Goal: Task Accomplishment & Management: Manage account settings

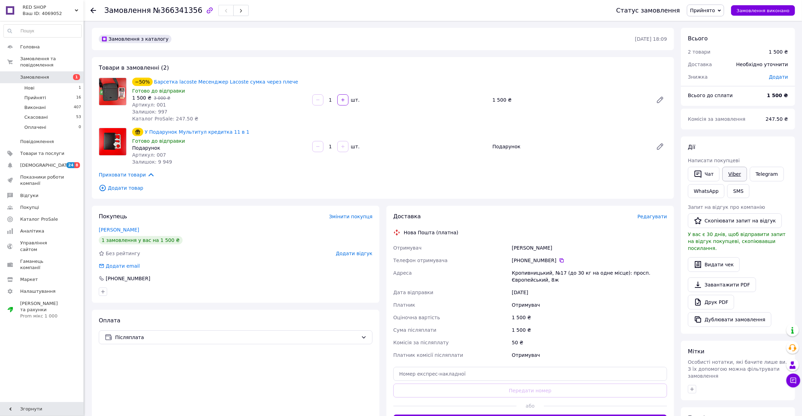
click at [733, 175] on link "Viber" at bounding box center [734, 174] width 24 height 15
click at [35, 84] on li "Нові 1" at bounding box center [42, 88] width 85 height 10
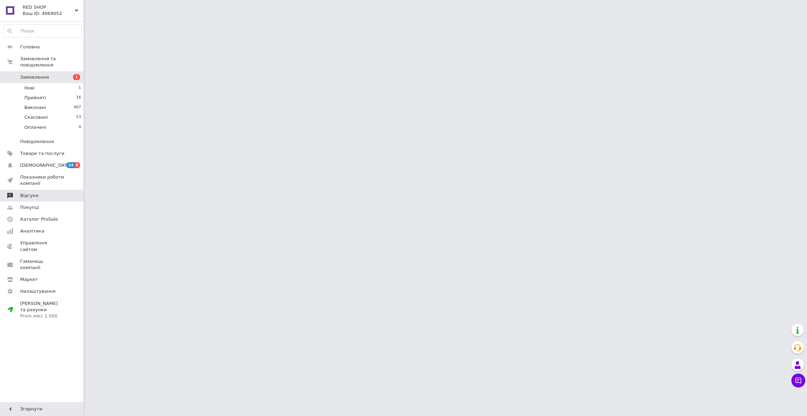
click at [26, 192] on span "Відгуки" at bounding box center [29, 195] width 18 height 6
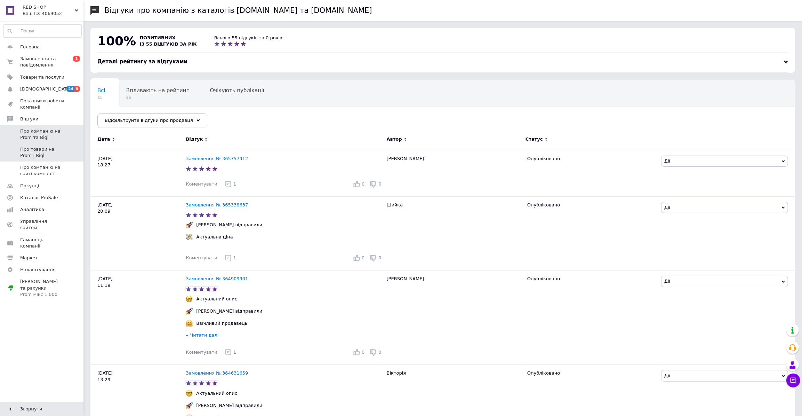
click at [38, 150] on span "Про товари на Prom і Bigl" at bounding box center [42, 152] width 44 height 13
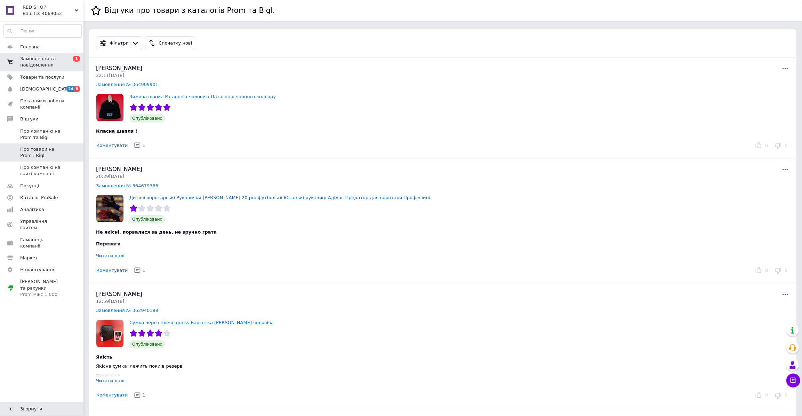
click at [35, 63] on span "Замовлення та повідомлення" at bounding box center [42, 62] width 44 height 13
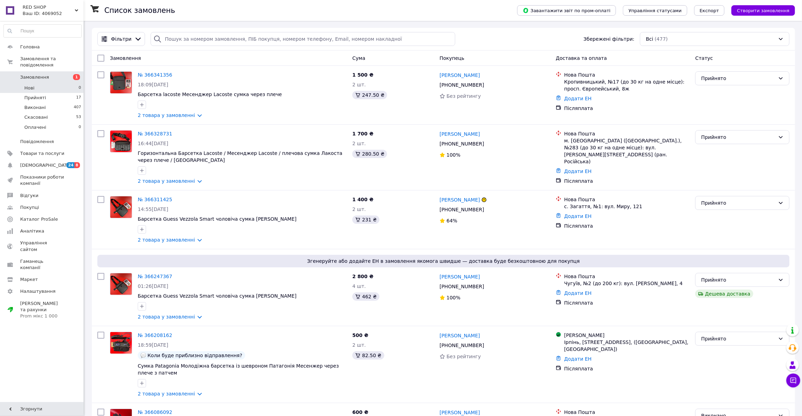
click at [35, 83] on li "Нові 0" at bounding box center [42, 88] width 85 height 10
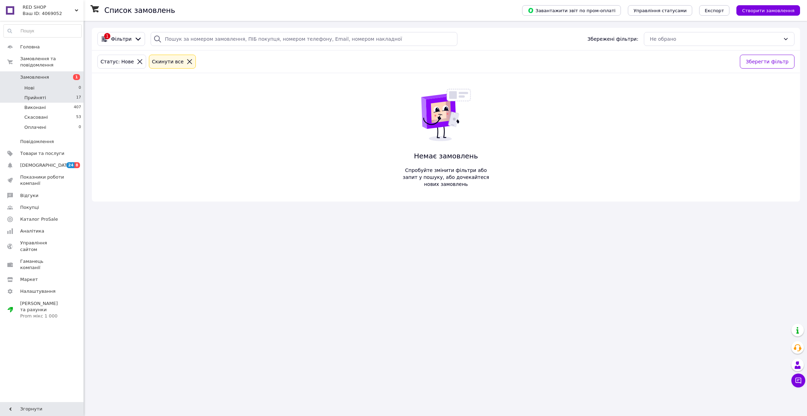
click at [32, 95] on span "Прийняті" at bounding box center [35, 98] width 22 height 6
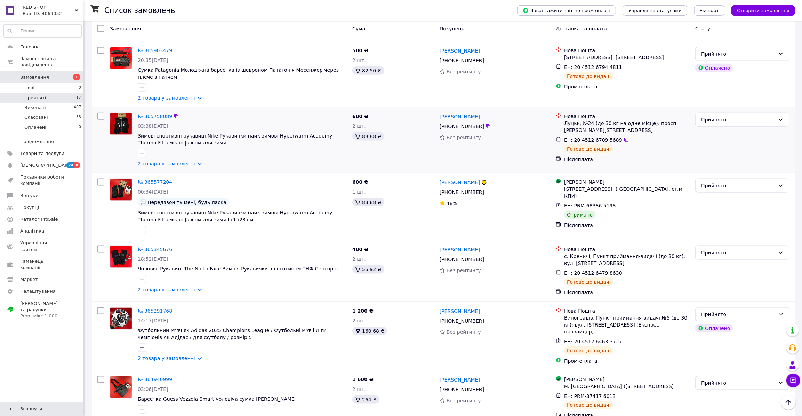
scroll to position [623, 0]
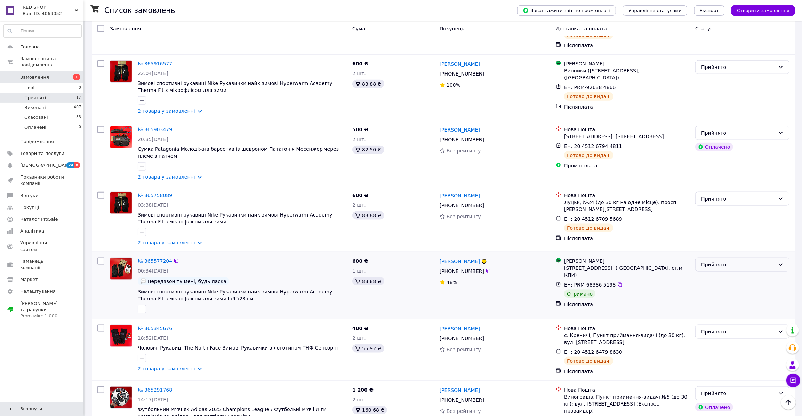
click at [726, 260] on div "Прийнято" at bounding box center [738, 264] width 74 height 8
click at [725, 272] on li "Виконано" at bounding box center [743, 274] width 94 height 13
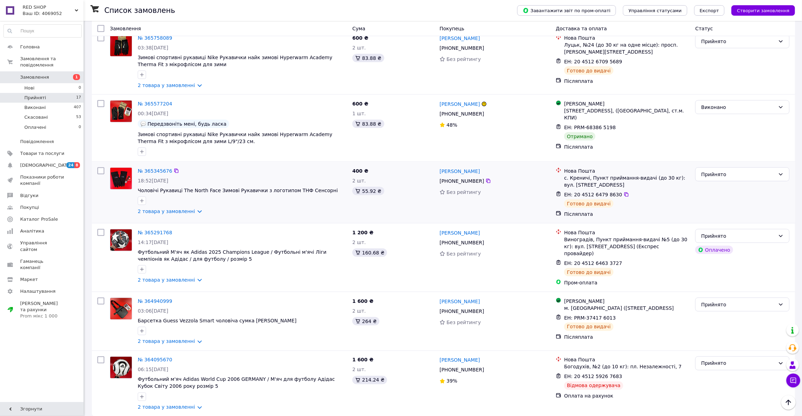
scroll to position [781, 0]
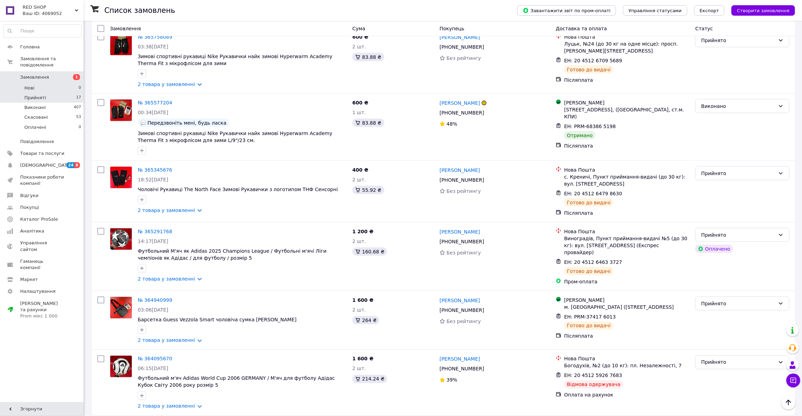
click at [31, 85] on li "Нові 0" at bounding box center [42, 88] width 85 height 10
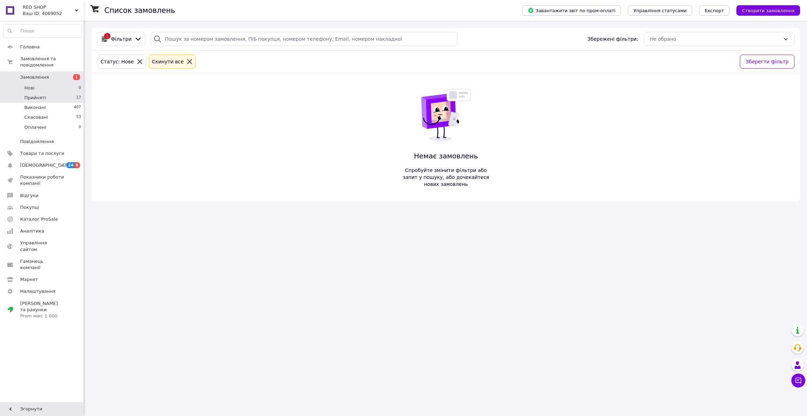
click at [39, 95] on li "Прийняті 17" at bounding box center [42, 98] width 85 height 10
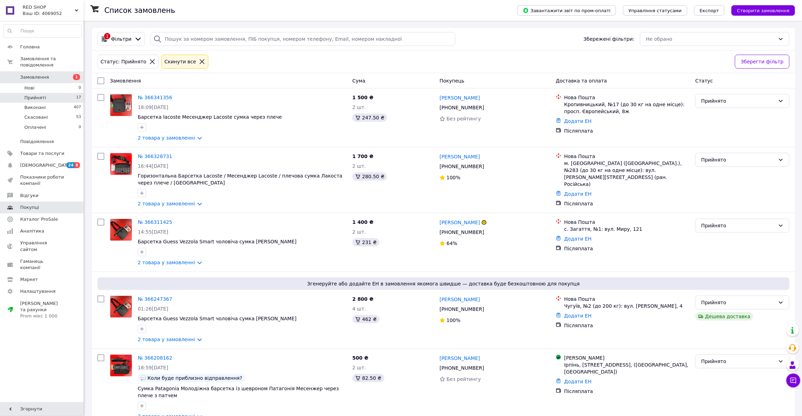
click at [23, 192] on span "Відгуки" at bounding box center [29, 195] width 18 height 6
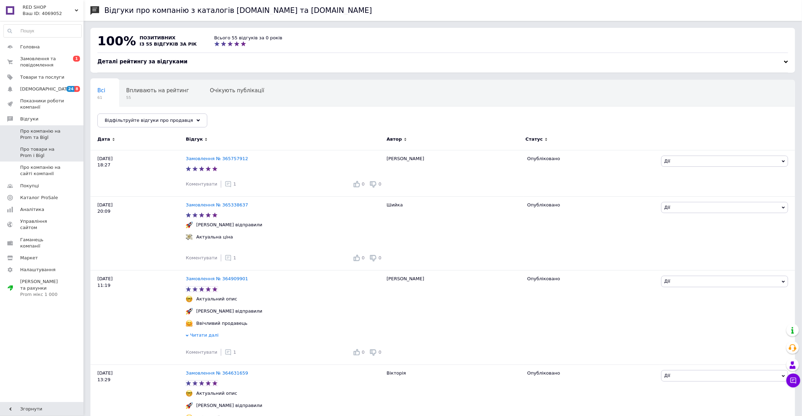
click at [43, 150] on span "Про товари на Prom і Bigl" at bounding box center [42, 152] width 44 height 13
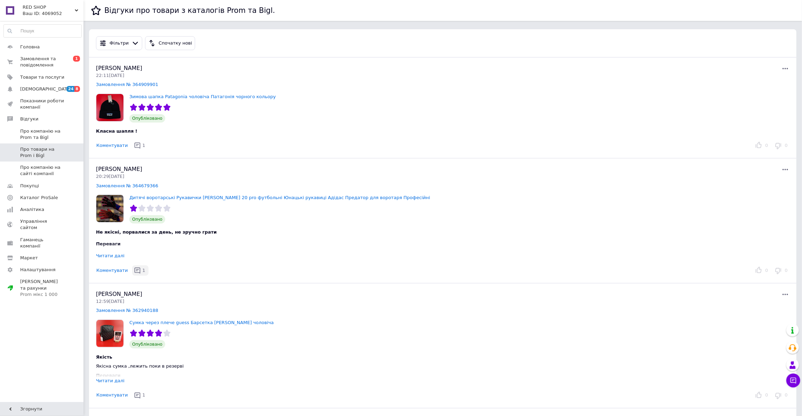
click at [134, 269] on icon "button" at bounding box center [137, 270] width 7 height 7
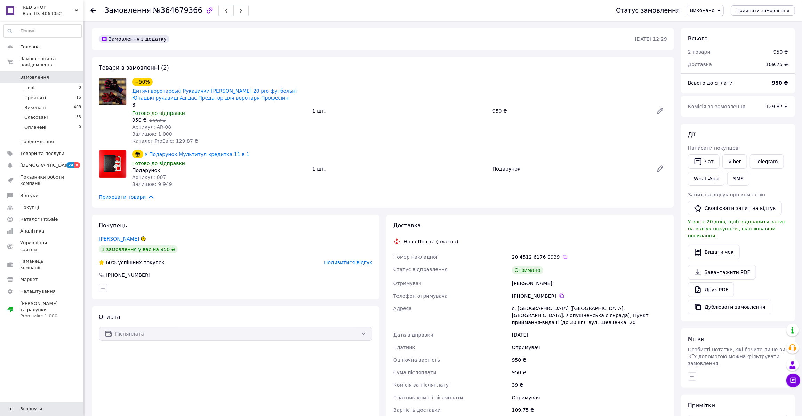
click at [125, 238] on link "[PERSON_NAME]" at bounding box center [119, 239] width 40 height 6
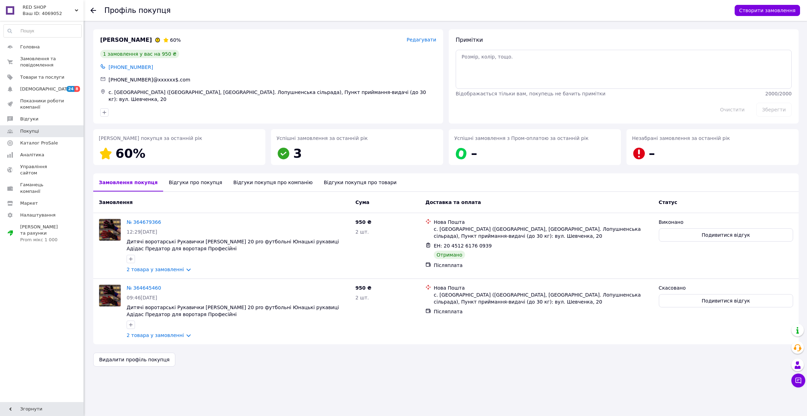
click at [194, 183] on div "Відгуки про покупця" at bounding box center [195, 182] width 64 height 18
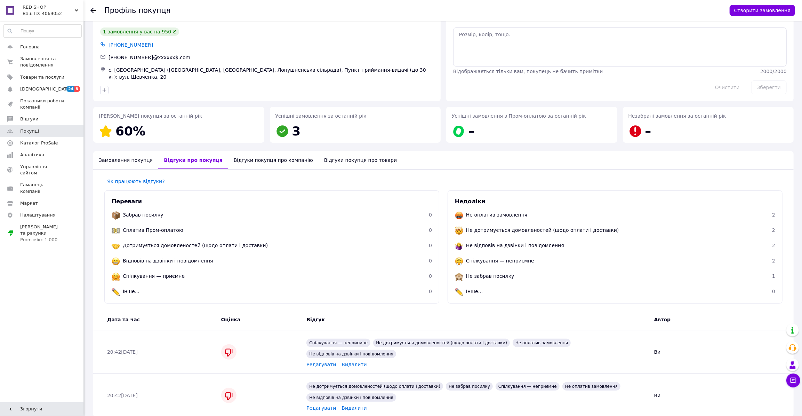
scroll to position [41, 0]
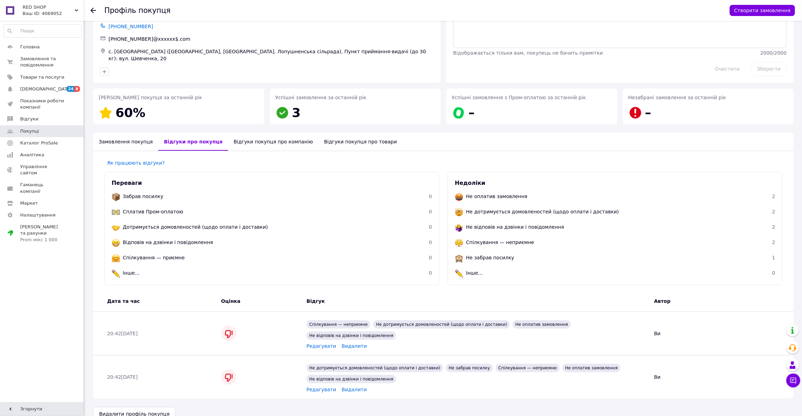
click at [236, 139] on div "Відгуки покупця про компанію" at bounding box center [273, 142] width 90 height 18
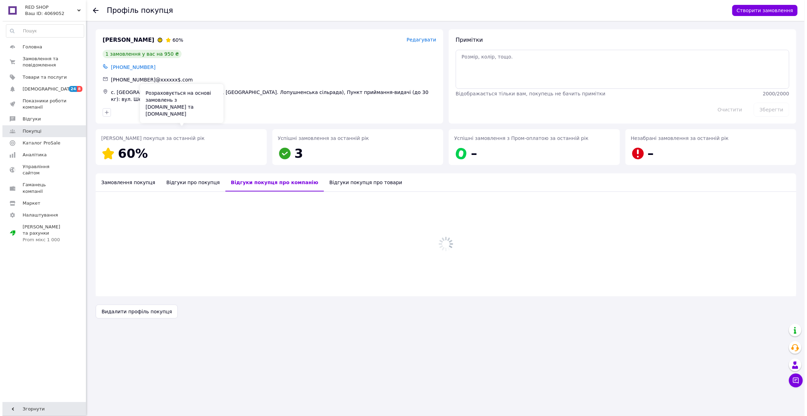
scroll to position [0, 0]
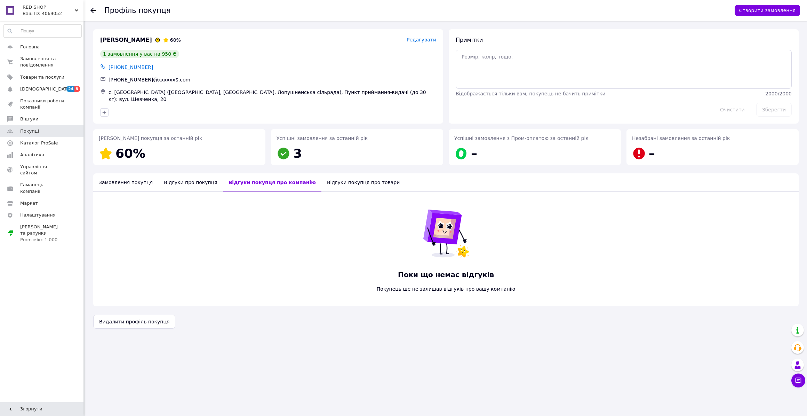
click at [321, 173] on div "Відгуки покупця про товари" at bounding box center [363, 182] width 84 height 18
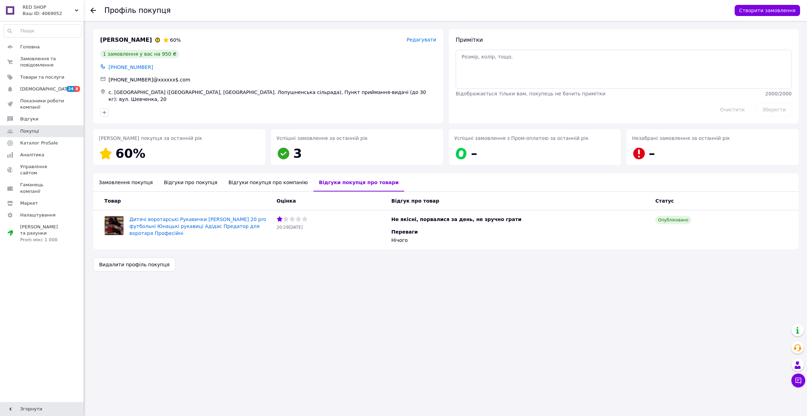
click at [137, 182] on div "Замовлення покупця" at bounding box center [125, 182] width 65 height 18
